Goal: Task Accomplishment & Management: Manage account settings

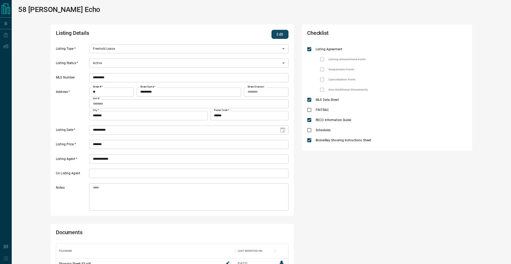
scroll to position [57, 232]
click at [278, 32] on button "Edit" at bounding box center [279, 34] width 17 height 9
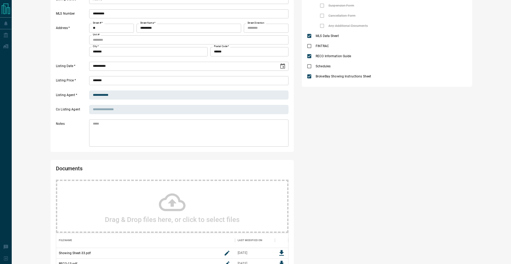
scroll to position [139, 0]
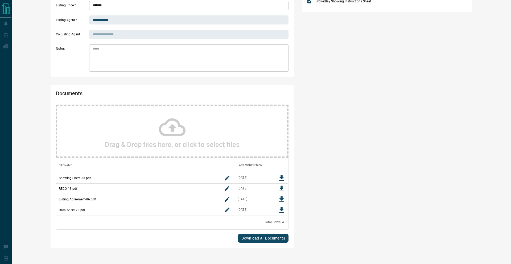
drag, startPoint x: 222, startPoint y: 105, endPoint x: 220, endPoint y: 108, distance: 3.0
click at [222, 102] on div "Documents Drag & Drop files here, or click to select files Filename Last Modifi…" at bounding box center [172, 166] width 243 height 163
click at [220, 111] on div "Drag & Drop files here, or click to select files" at bounding box center [172, 131] width 233 height 53
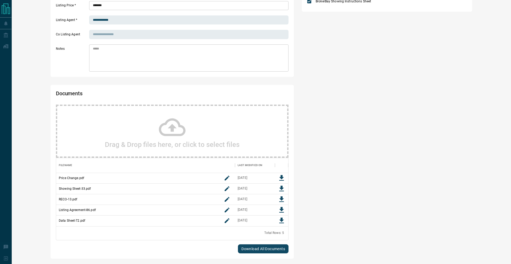
scroll to position [0, 0]
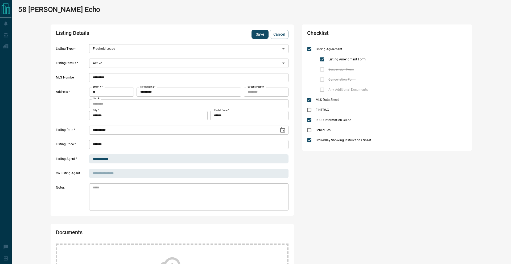
click at [254, 34] on button "Save" at bounding box center [260, 34] width 17 height 9
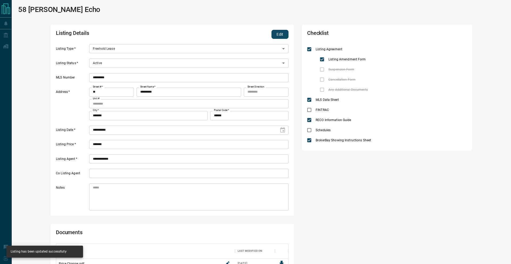
scroll to position [79, 232]
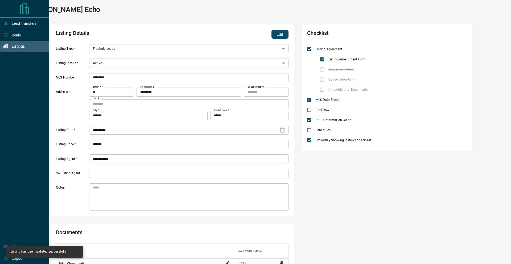
drag, startPoint x: 6, startPoint y: 47, endPoint x: 11, endPoint y: 44, distance: 5.5
click at [6, 46] on icon at bounding box center [5, 46] width 5 height 5
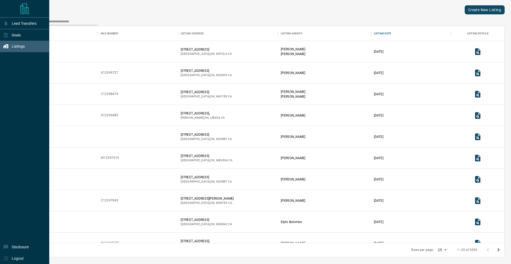
scroll to position [217, 486]
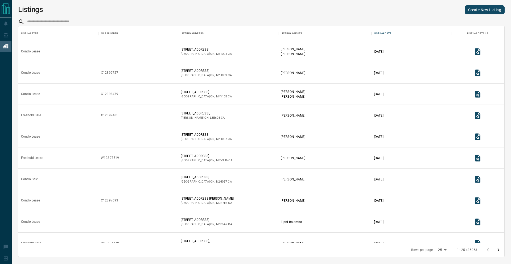
click at [55, 19] on input "search" at bounding box center [62, 21] width 71 height 7
paste input "*********"
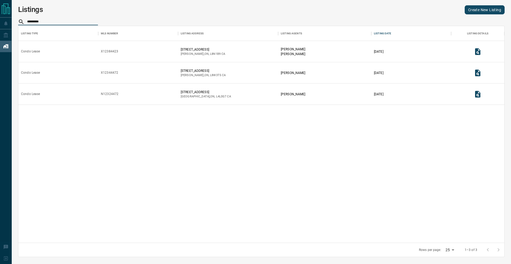
type input "*********"
click at [478, 74] on icon "View Listing Details" at bounding box center [478, 73] width 8 height 8
